Goal: Task Accomplishment & Management: Complete application form

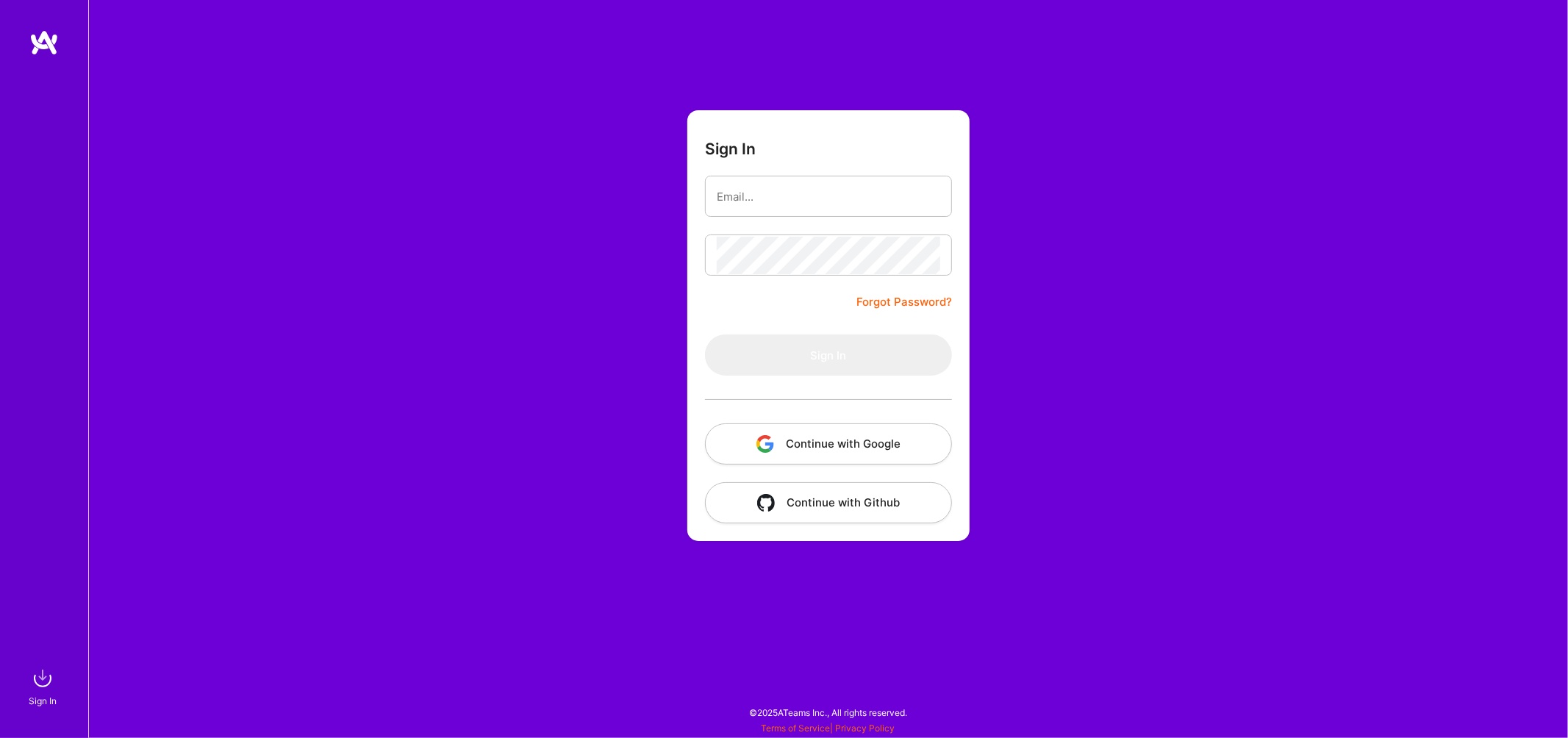
click at [824, 445] on button "Continue with Google" at bounding box center [828, 444] width 247 height 42
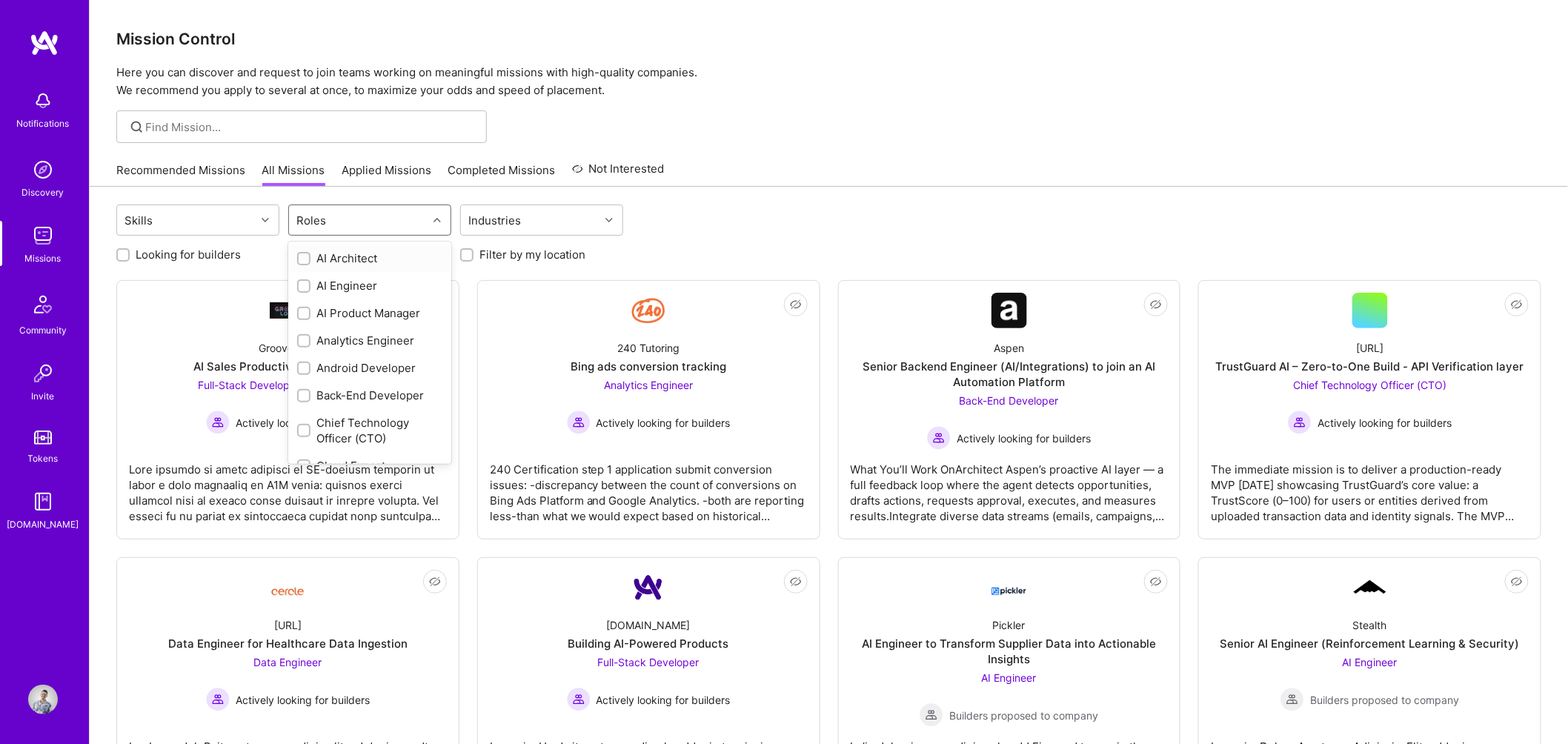
click at [344, 223] on div "Roles" at bounding box center [358, 220] width 138 height 29
type input "prod"
click at [386, 262] on div "AI Product Manager" at bounding box center [370, 258] width 145 height 16
checkbox input "true"
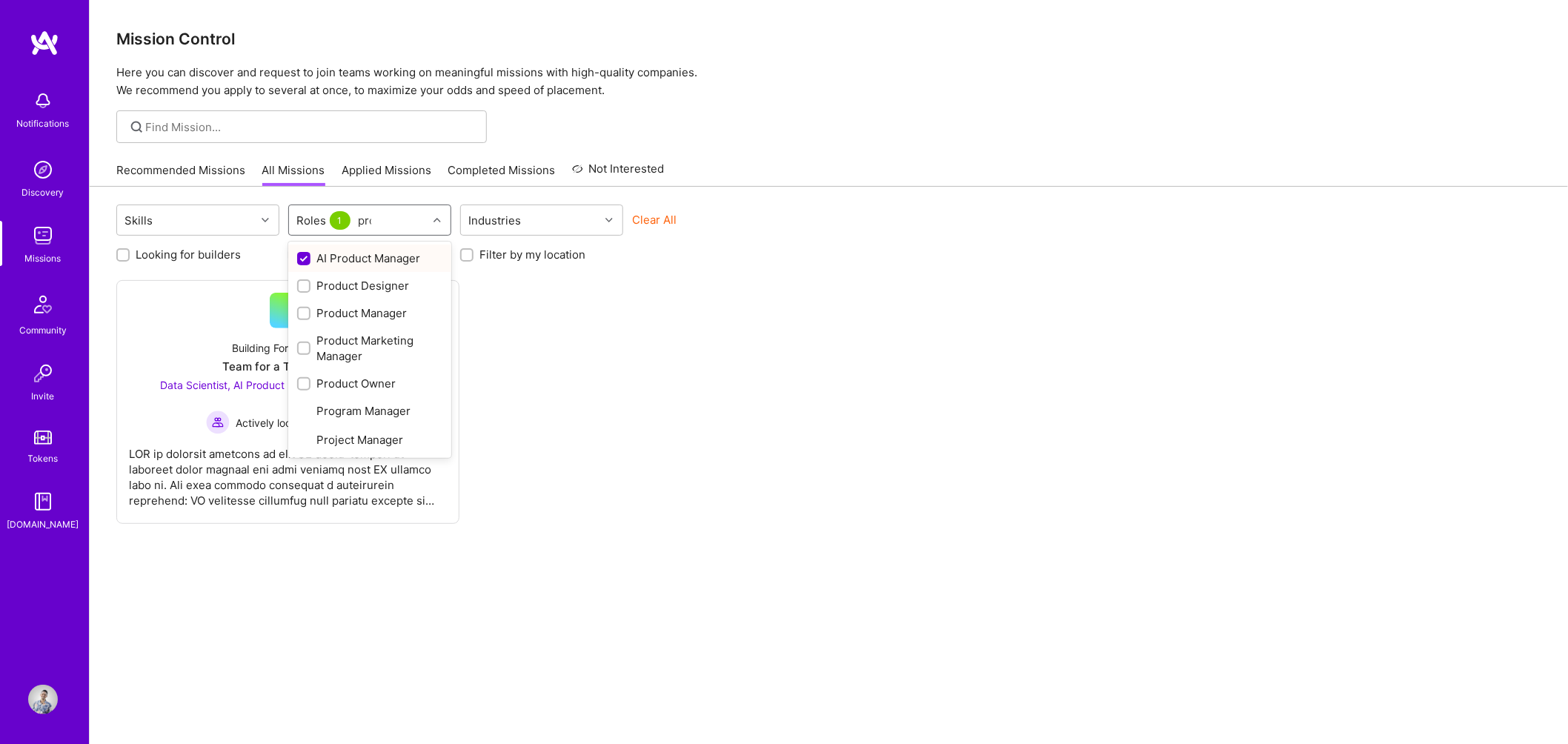
type input "prod"
click at [363, 305] on div "Product Manager" at bounding box center [370, 313] width 145 height 16
checkbox input "true"
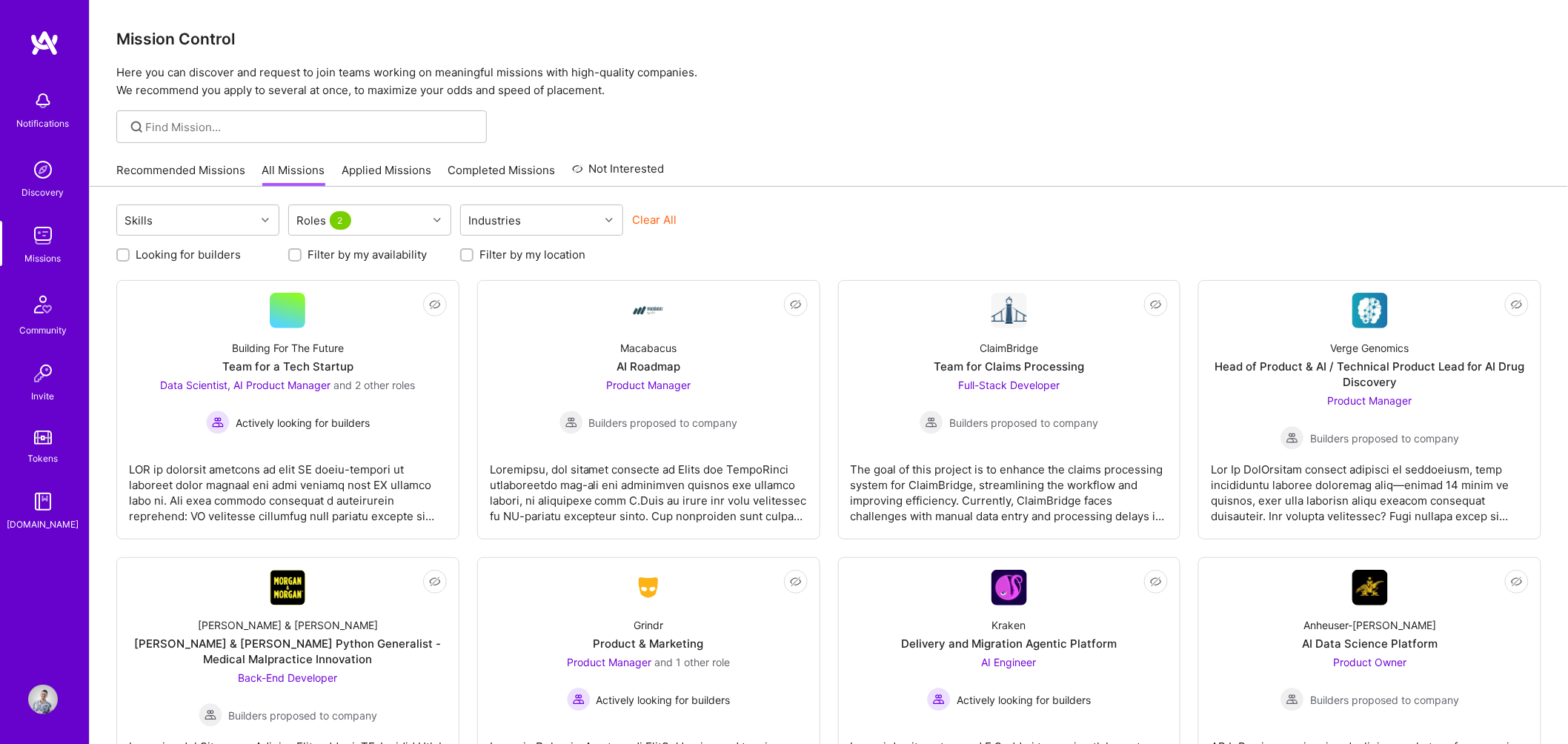
click at [836, 168] on div "Recommended Missions All Missions Applied Missions Completed Missions Not Inter…" at bounding box center [829, 170] width 1425 height 32
